Goal: Task Accomplishment & Management: Manage account settings

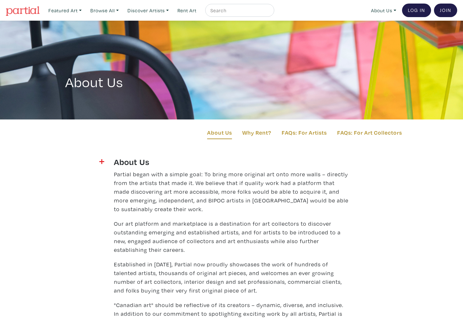
click at [422, 10] on link "Log In" at bounding box center [416, 11] width 29 height 14
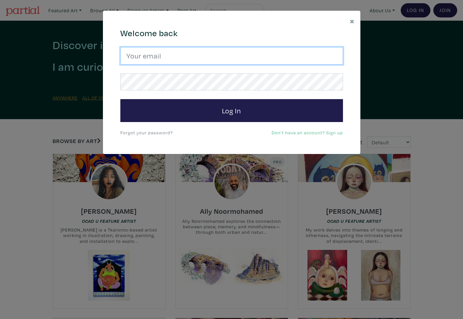
click at [266, 60] on input "email" at bounding box center [231, 55] width 223 height 17
type input "emmettelewis@gmail.com"
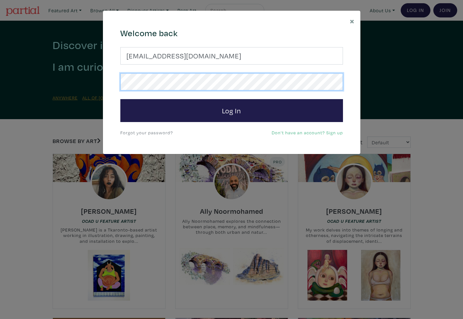
click at [232, 110] on button "Log In" at bounding box center [231, 110] width 223 height 23
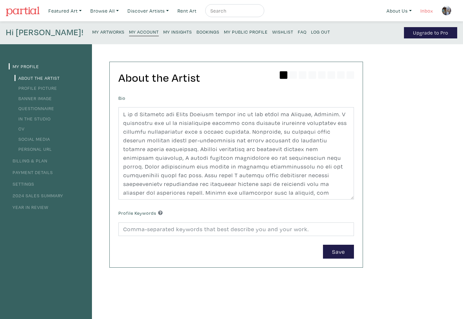
click at [429, 11] on link "Inbox" at bounding box center [427, 10] width 18 height 13
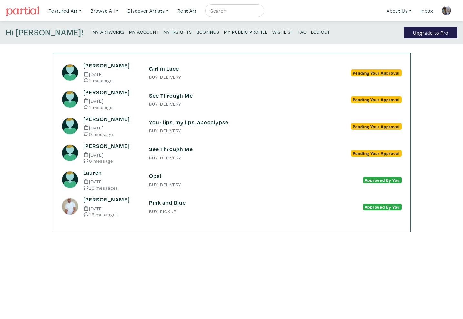
click at [92, 32] on small "My Artworks" at bounding box center [108, 32] width 32 height 6
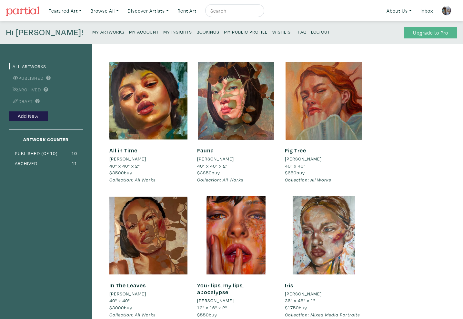
click at [417, 36] on link "Upgrade to Pro" at bounding box center [430, 32] width 53 height 11
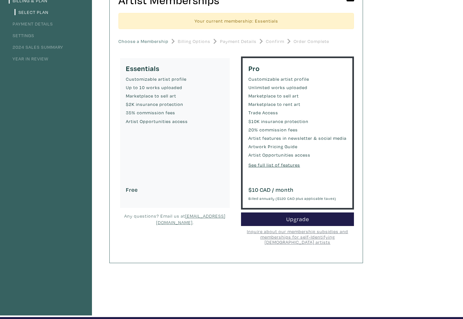
scroll to position [77, 0]
click at [292, 163] on u "See full list of features" at bounding box center [275, 165] width 52 height 6
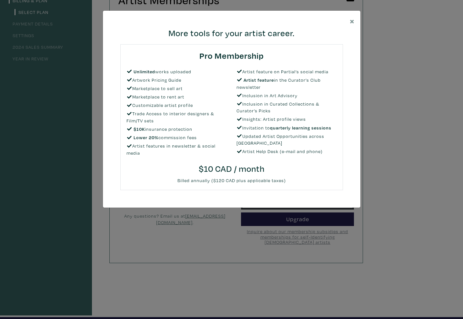
click at [206, 248] on div "× More tools for your artist career. Pro Membership Unlimited works uploaded Ar…" at bounding box center [231, 159] width 463 height 319
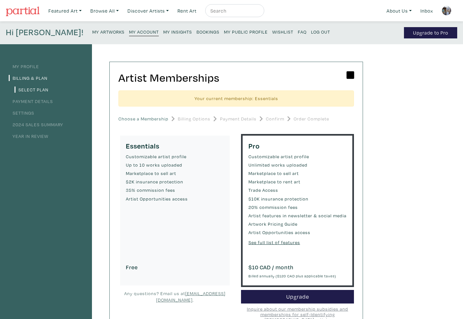
scroll to position [0, 0]
